Goal: Book appointment/travel/reservation

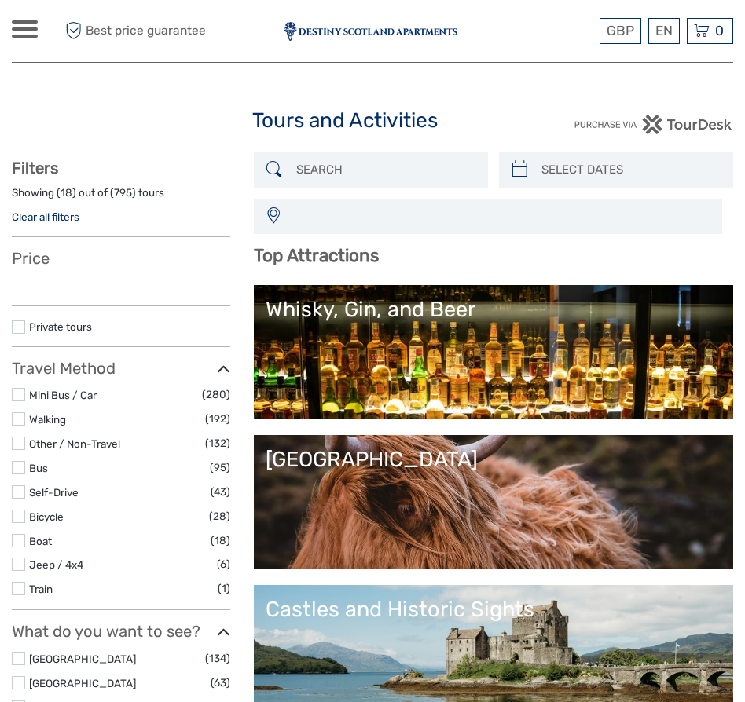
select select
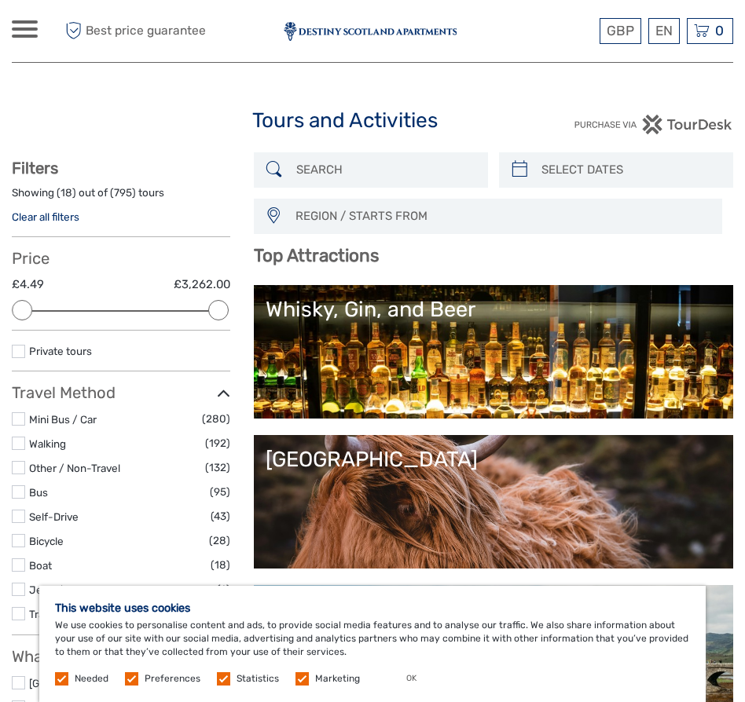
click at [22, 31] on div at bounding box center [25, 28] width 26 height 17
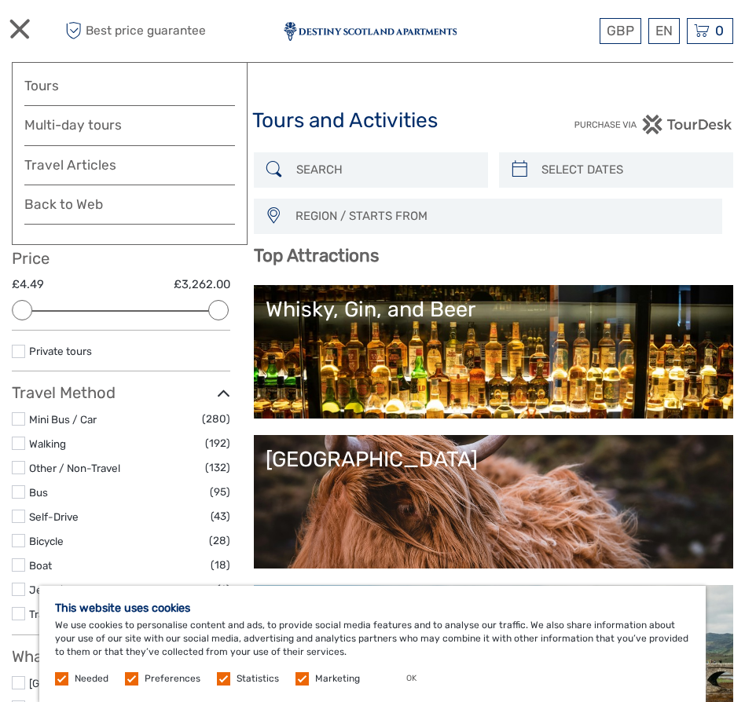
click at [20, 441] on label at bounding box center [18, 443] width 13 height 13
click at [0, 0] on input "checkbox" at bounding box center [0, 0] width 0 height 0
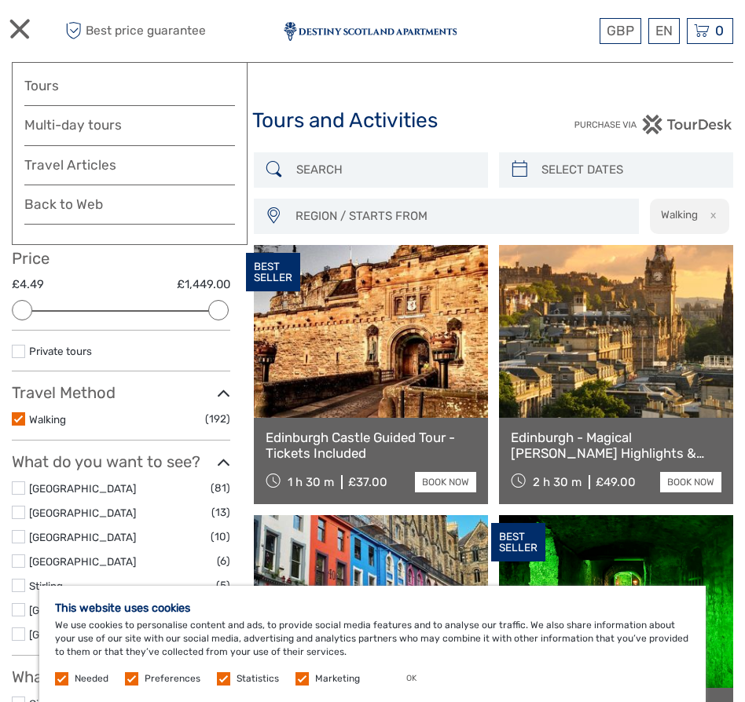
type input "03/10/2025"
click at [607, 163] on input "search" at bounding box center [630, 169] width 190 height 27
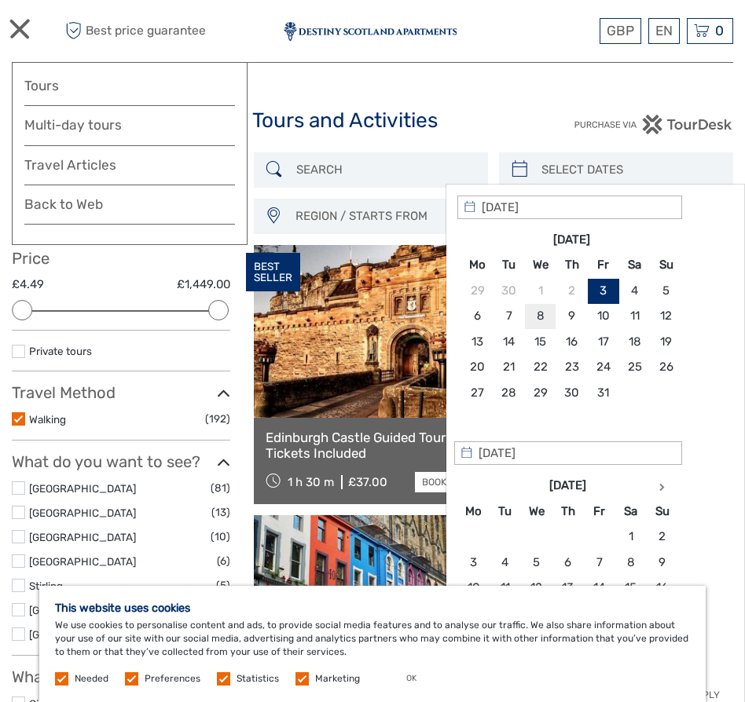
type input "08/10/2025"
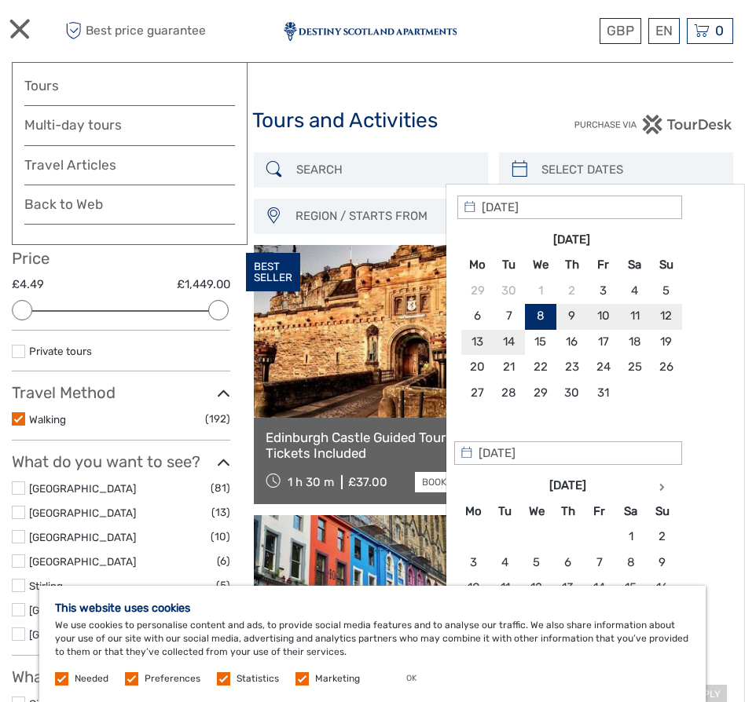
type input "13/10/2025"
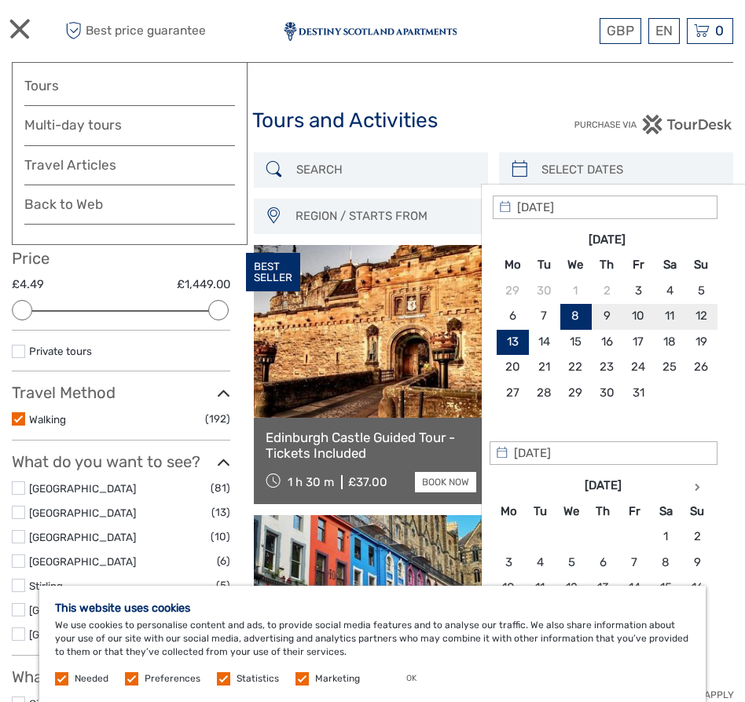
type input "08/10/2025"
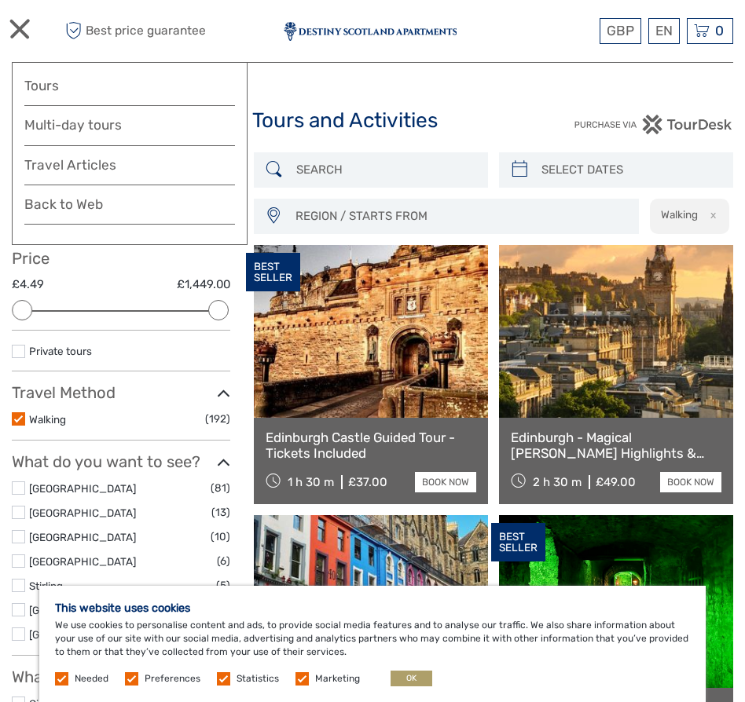
click at [405, 679] on button "OK" at bounding box center [411, 679] width 42 height 16
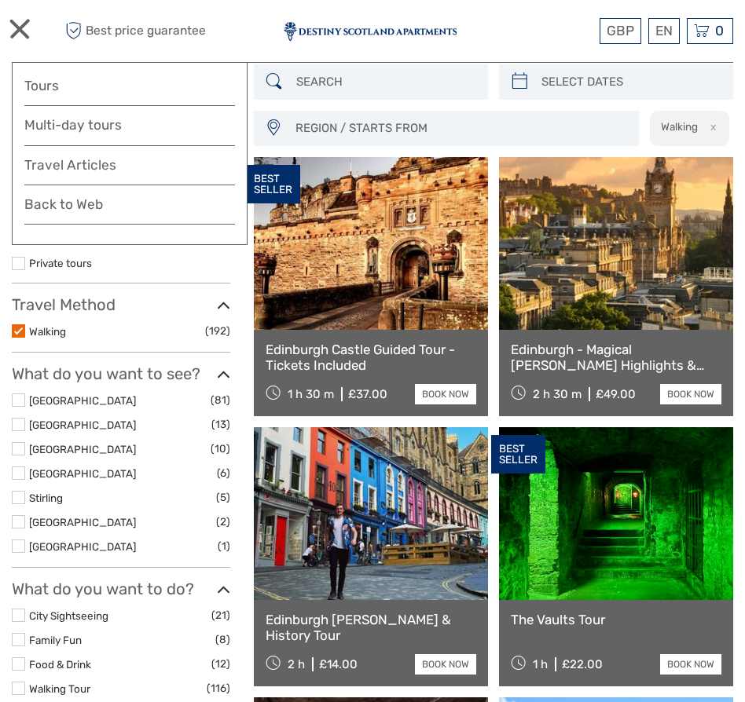
scroll to position [89, 0]
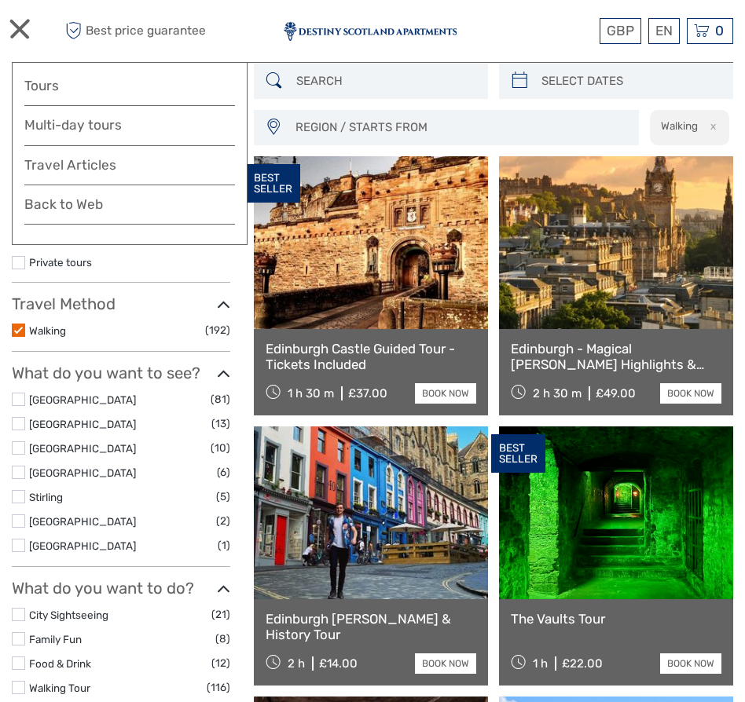
click at [427, 130] on span "REGION / STARTS FROM" at bounding box center [459, 128] width 342 height 26
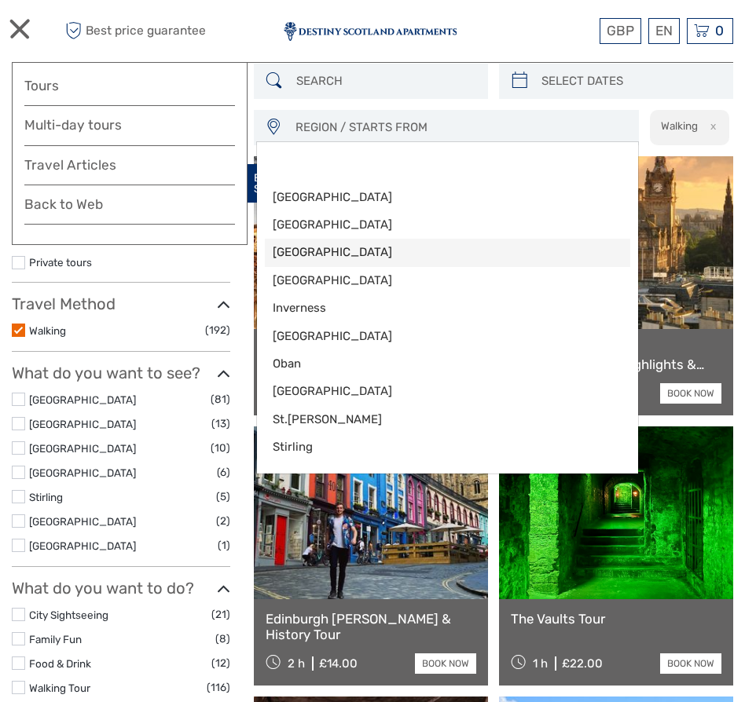
click at [311, 251] on span "[GEOGRAPHIC_DATA]" at bounding box center [434, 252] width 323 height 16
select select "[GEOGRAPHIC_DATA]"
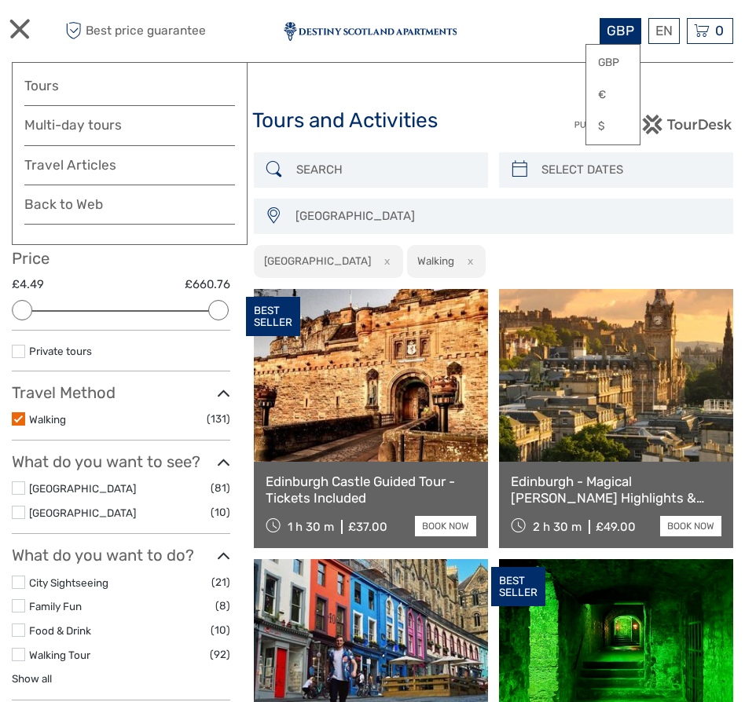
click at [628, 35] on span "GBP" at bounding box center [619, 31] width 27 height 16
click at [601, 126] on link "$" at bounding box center [612, 126] width 53 height 28
click at [560, 168] on input "search" at bounding box center [630, 169] width 190 height 27
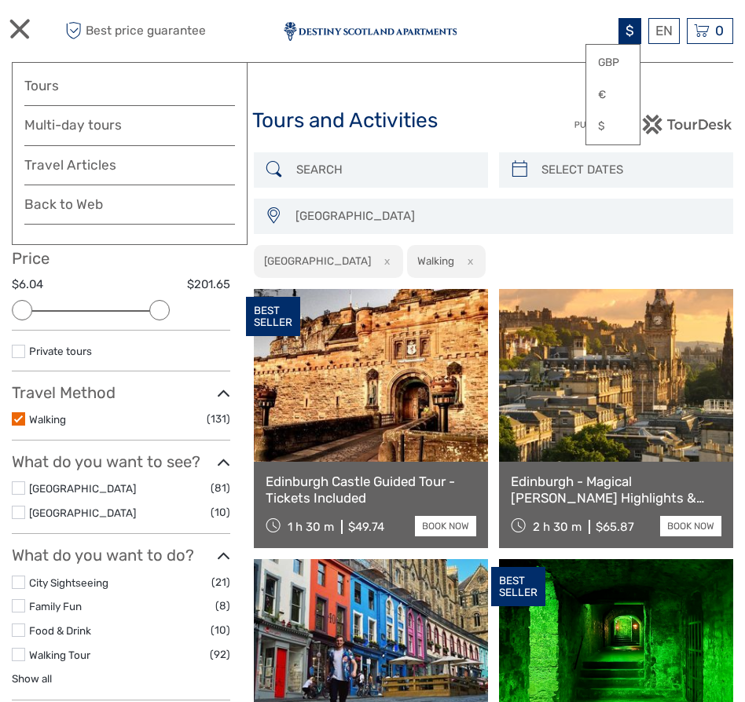
drag, startPoint x: 218, startPoint y: 311, endPoint x: 165, endPoint y: 306, distance: 53.6
click at [165, 306] on div at bounding box center [159, 310] width 20 height 20
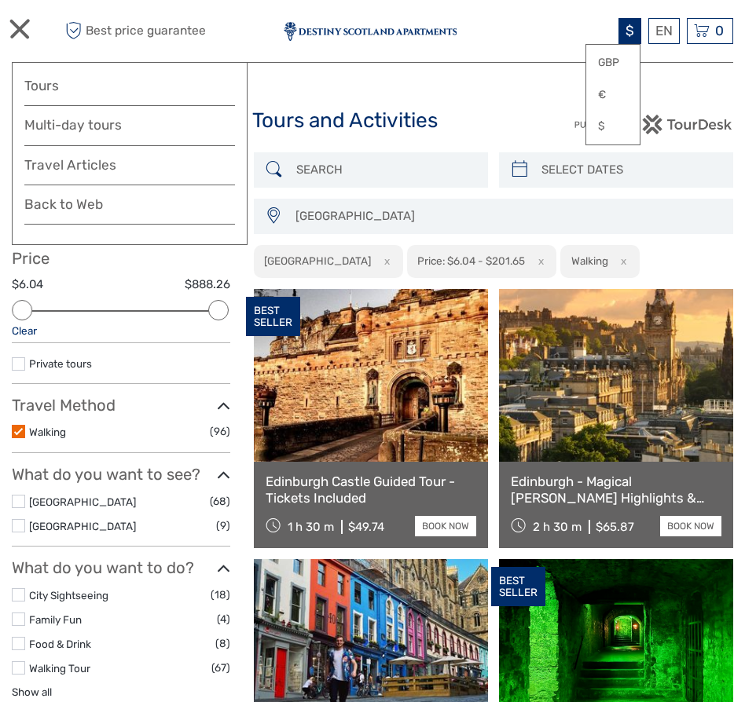
drag, startPoint x: 159, startPoint y: 309, endPoint x: 227, endPoint y: 307, distance: 68.4
click at [227, 307] on div at bounding box center [218, 310] width 20 height 20
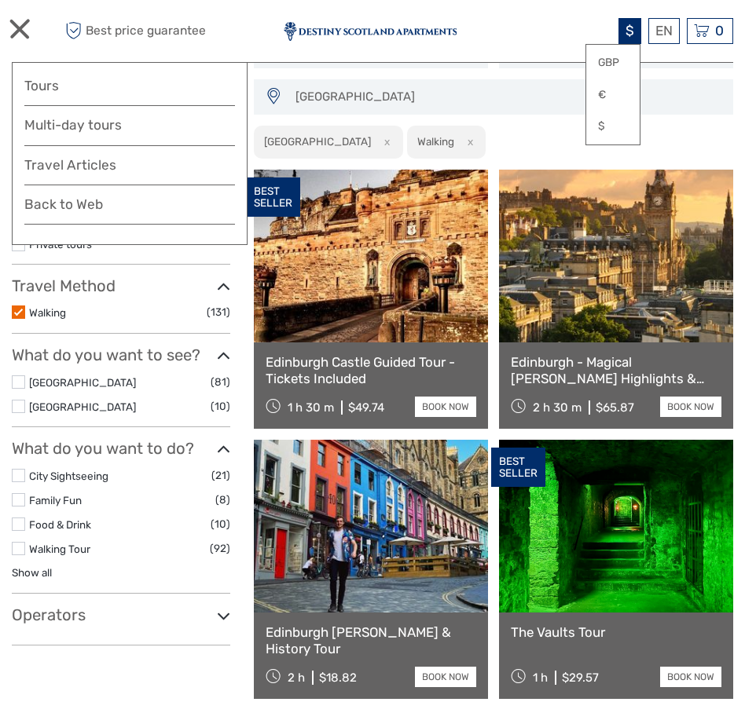
scroll to position [118, 0]
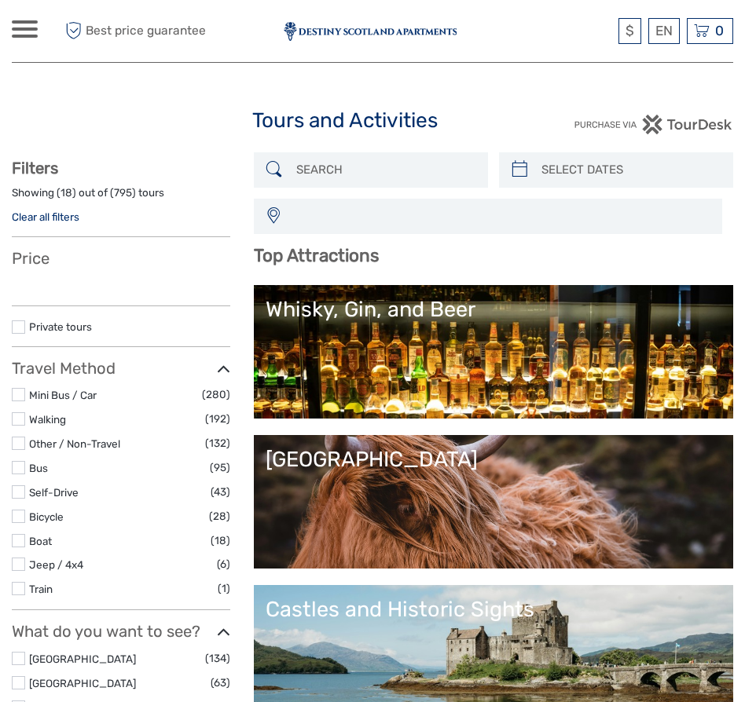
select select
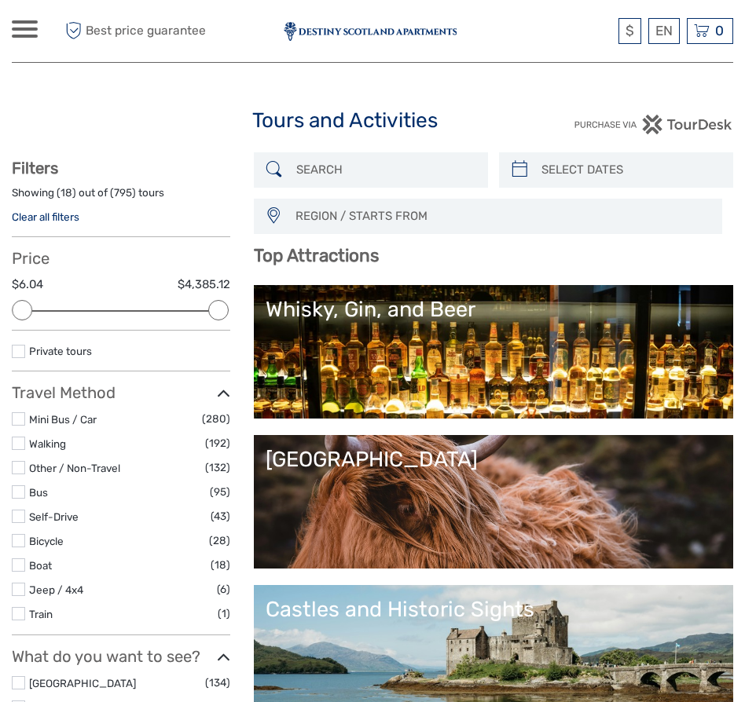
click at [349, 31] on img at bounding box center [370, 31] width 173 height 19
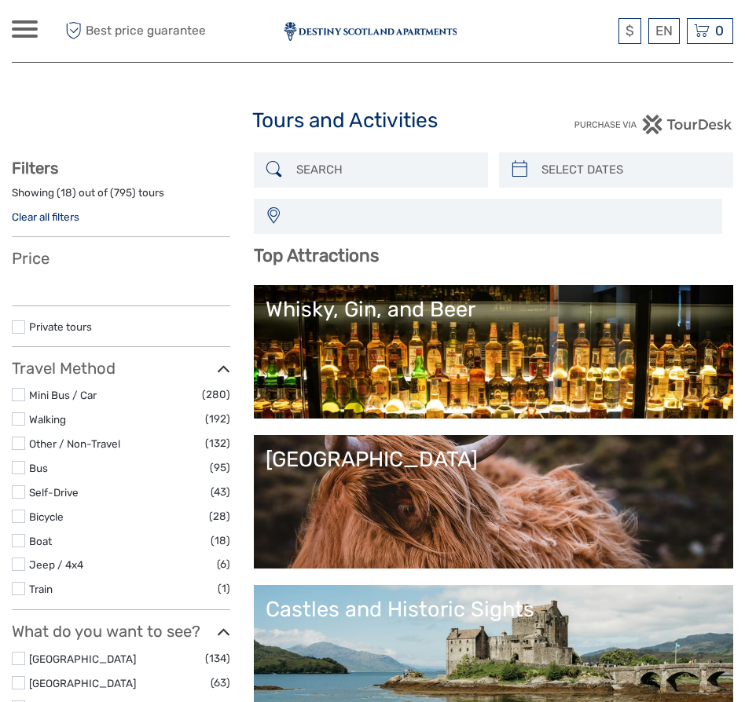
select select
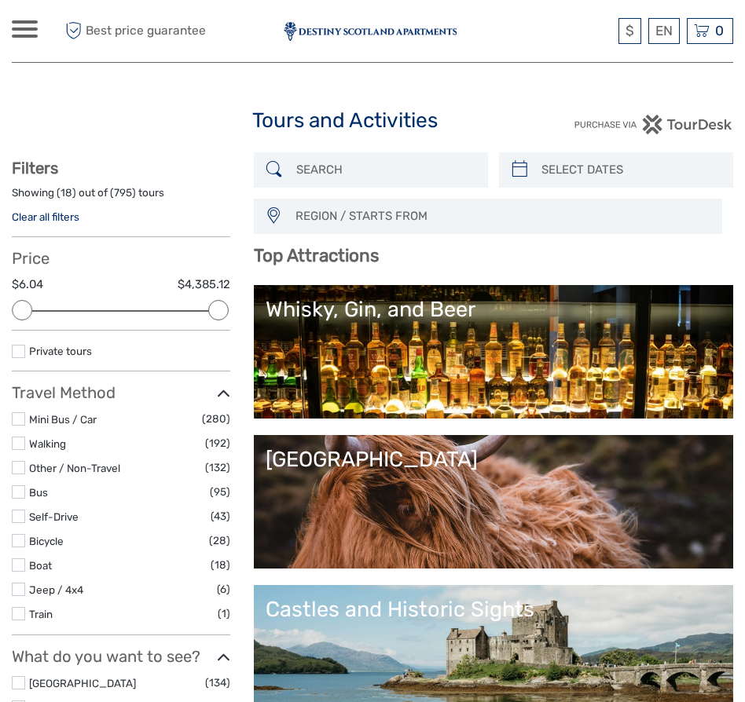
click at [24, 35] on span at bounding box center [25, 36] width 26 height 3
